Goal: Information Seeking & Learning: Find specific fact

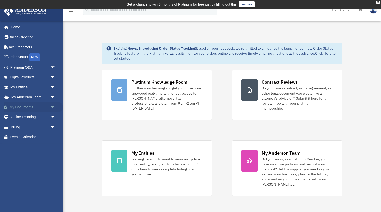
click at [51, 105] on span "arrow_drop_down" at bounding box center [55, 107] width 10 height 10
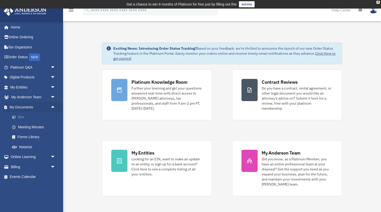
click at [39, 118] on link "Box" at bounding box center [35, 117] width 56 height 10
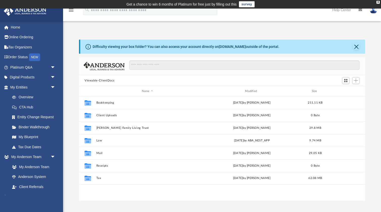
scroll to position [0, 0]
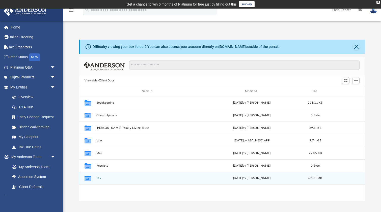
click at [94, 180] on div "Collaborated Folder Tax [DATE] by [PERSON_NAME] 62.08 MB" at bounding box center [222, 178] width 286 height 13
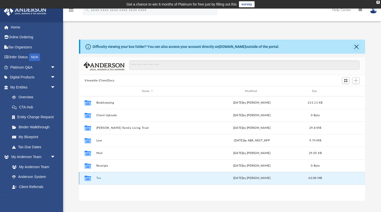
click at [98, 179] on button "Tax" at bounding box center [147, 177] width 102 height 3
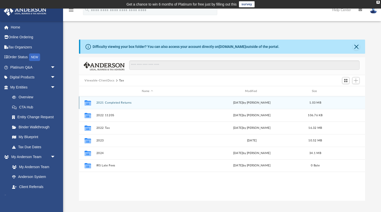
scroll to position [0, 0]
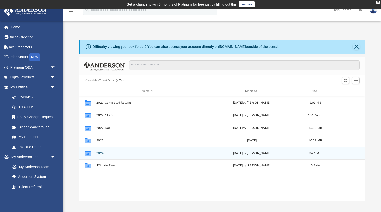
click at [102, 152] on button "2024" at bounding box center [147, 152] width 102 height 3
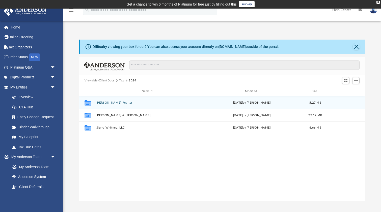
click at [111, 103] on button "[PERSON_NAME] Realtor" at bounding box center [147, 102] width 102 height 3
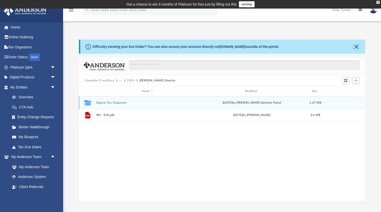
click at [126, 104] on button "Digital Tax Organizer" at bounding box center [147, 102] width 102 height 3
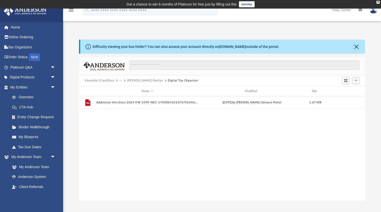
click at [136, 79] on button "[PERSON_NAME] Realtor" at bounding box center [145, 80] width 36 height 5
click at [129, 80] on button "2024" at bounding box center [131, 80] width 8 height 5
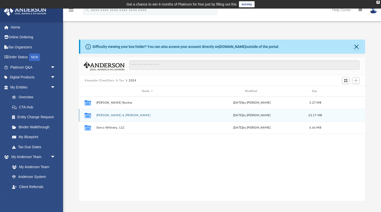
click at [124, 114] on button "[PERSON_NAME] & [PERSON_NAME]" at bounding box center [147, 115] width 102 height 3
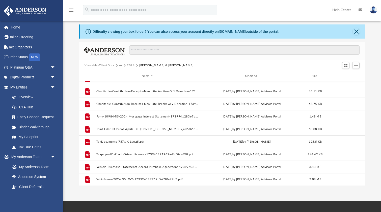
scroll to position [59, 0]
click at [357, 33] on button "Close" at bounding box center [355, 31] width 7 height 7
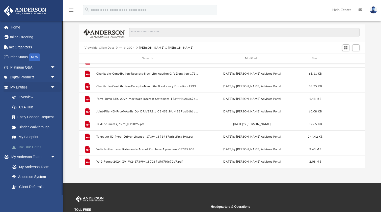
click at [24, 144] on link "Tax Due Dates" at bounding box center [35, 147] width 56 height 10
